Goal: Transaction & Acquisition: Purchase product/service

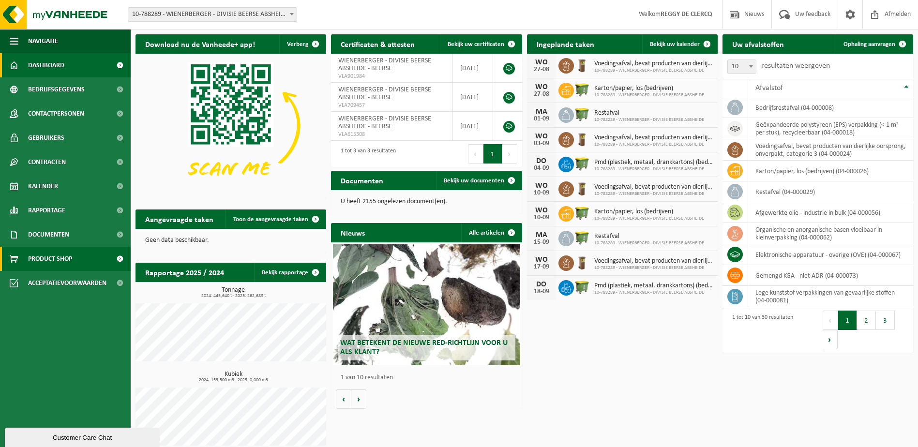
click at [52, 258] on span "Product Shop" at bounding box center [50, 259] width 44 height 24
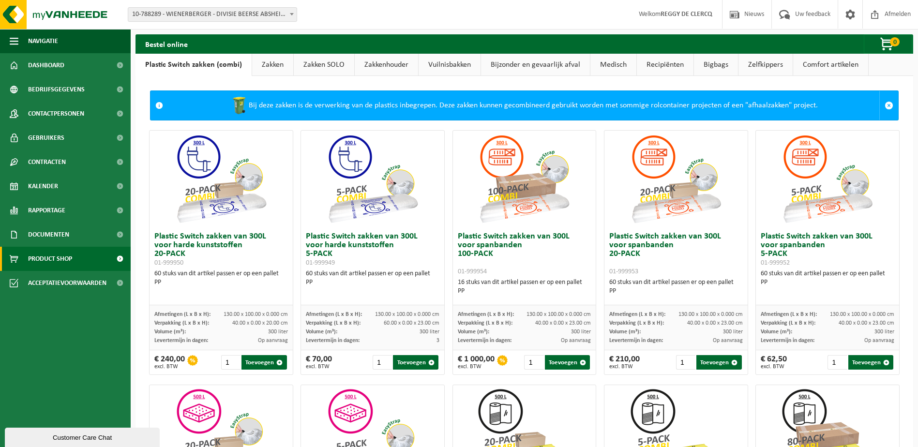
click at [313, 69] on link "Zakken SOLO" at bounding box center [324, 65] width 61 height 22
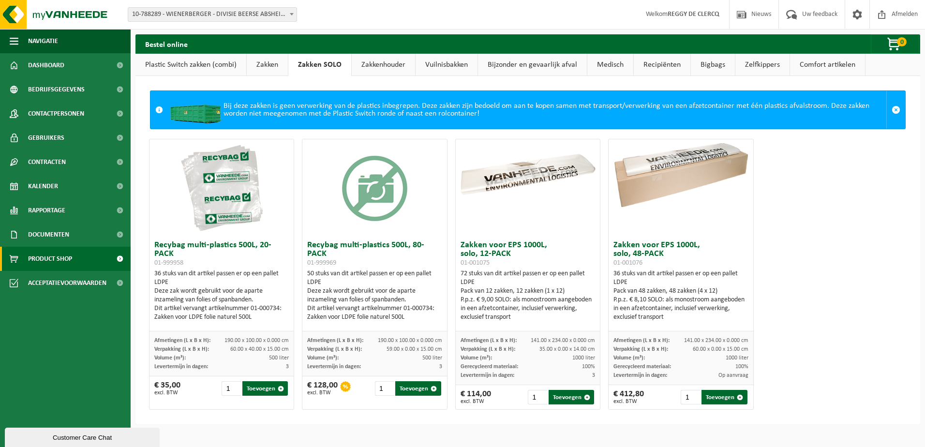
click at [265, 65] on link "Zakken" at bounding box center [267, 65] width 41 height 22
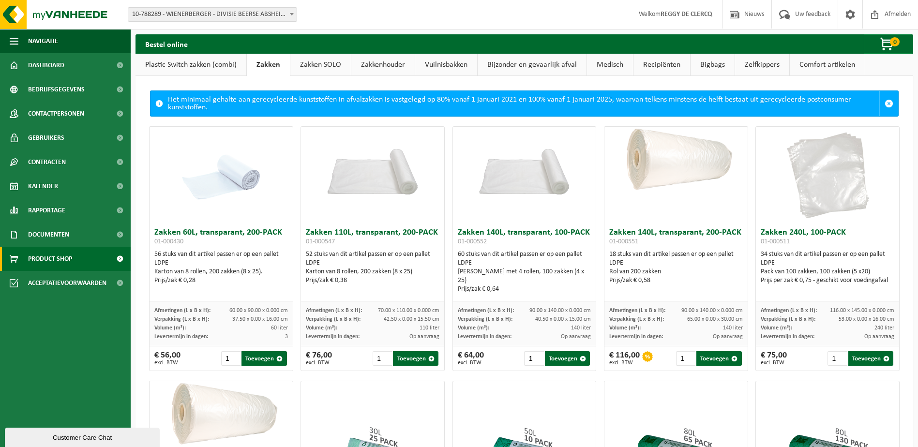
click at [328, 65] on link "Zakken SOLO" at bounding box center [320, 65] width 61 height 22
